Goal: Task Accomplishment & Management: Use online tool/utility

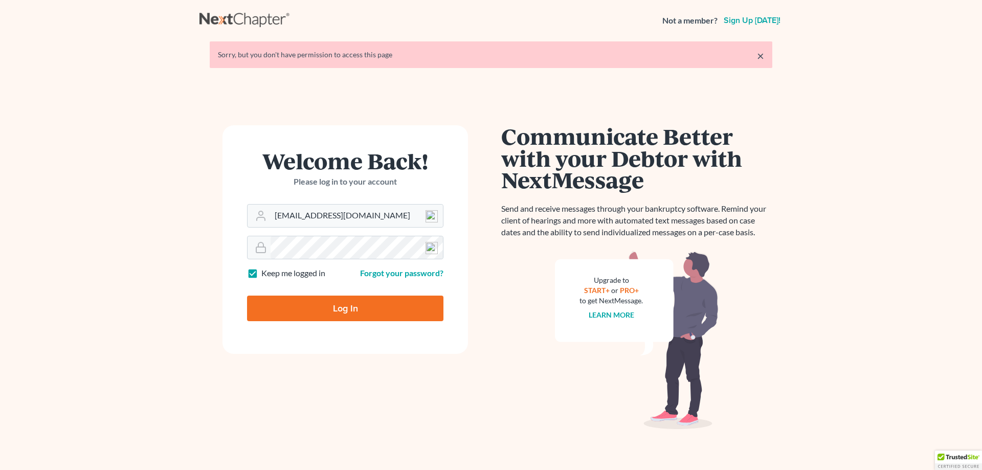
click at [348, 312] on input "Log In" at bounding box center [345, 309] width 196 height 26
type input "Thinking..."
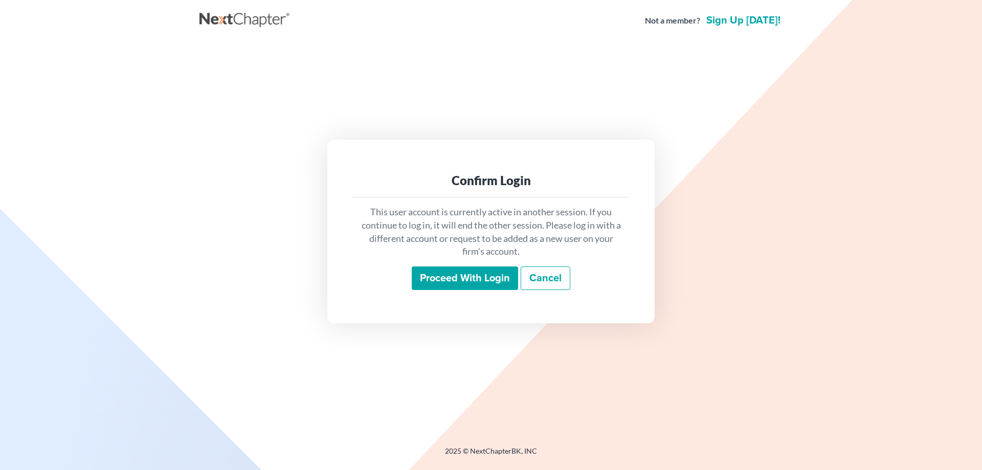
click at [496, 275] on input "Proceed with login" at bounding box center [465, 278] width 106 height 24
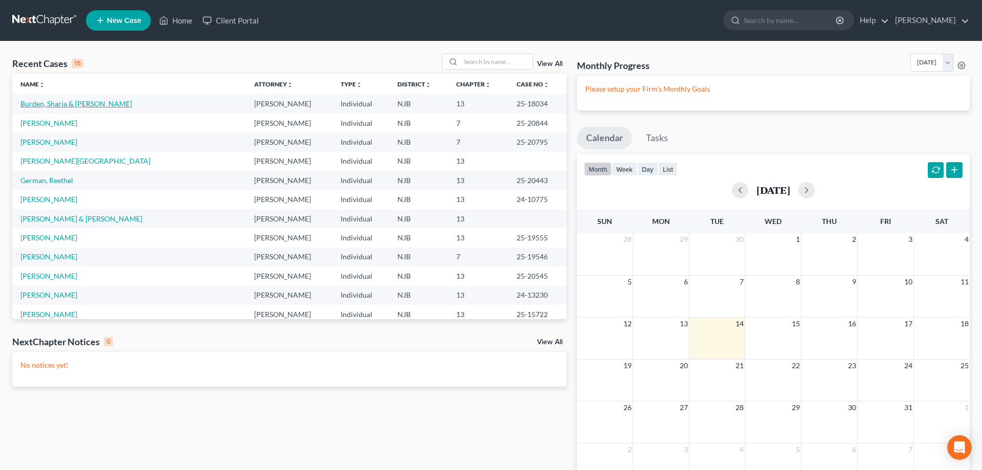
click at [67, 106] on link "Burden, Sharia & Eddie" at bounding box center [75, 103] width 111 height 9
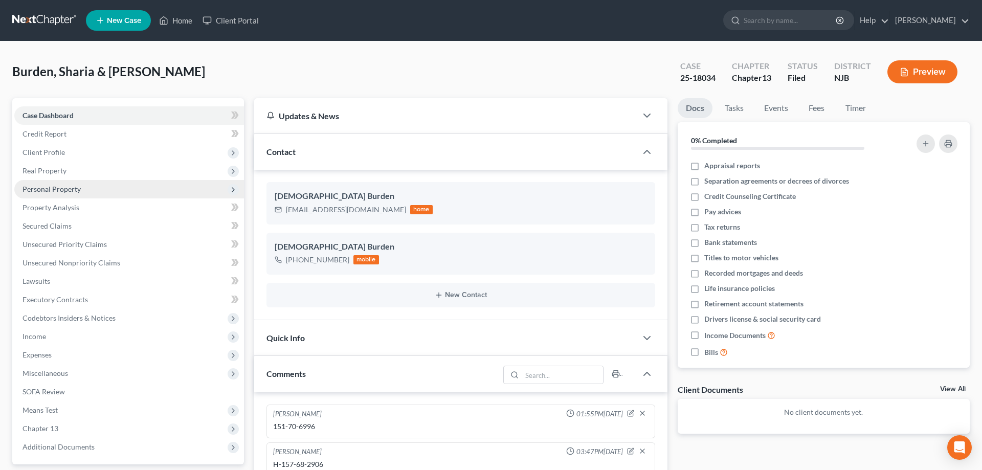
click at [65, 189] on span "Personal Property" at bounding box center [52, 189] width 58 height 9
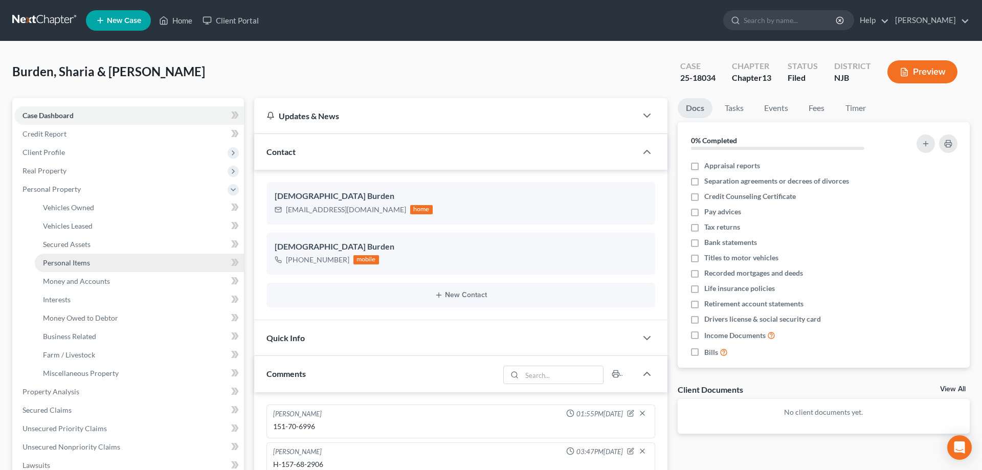
click at [74, 263] on span "Personal Items" at bounding box center [66, 262] width 47 height 9
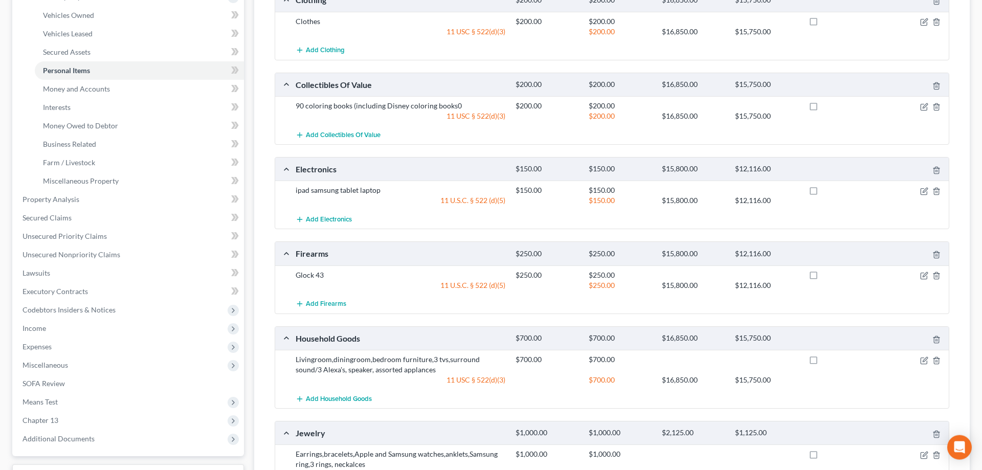
scroll to position [209, 0]
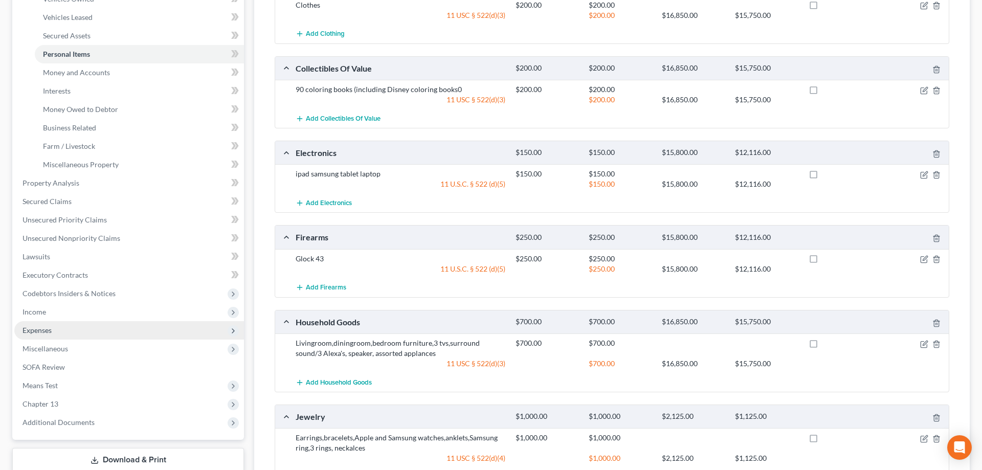
click at [43, 331] on span "Expenses" at bounding box center [37, 330] width 29 height 9
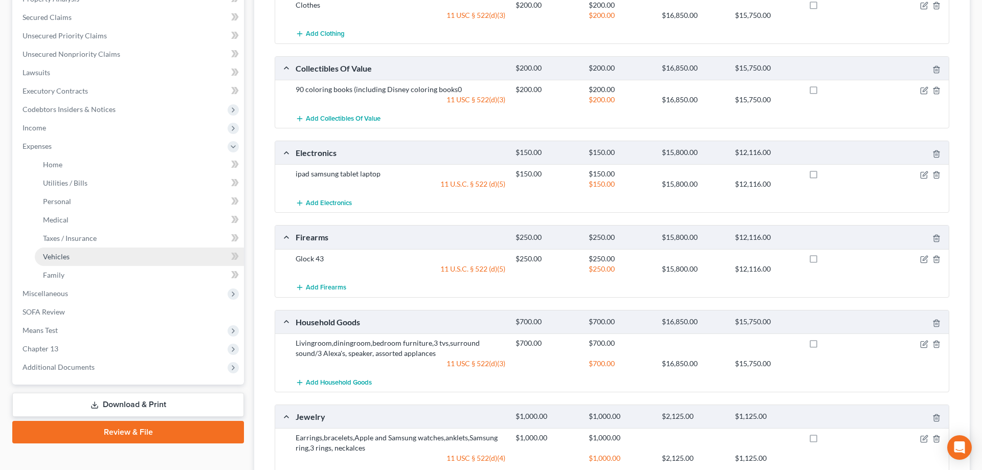
click at [61, 255] on span "Vehicles" at bounding box center [56, 256] width 27 height 9
